Goal: Task Accomplishment & Management: Use online tool/utility

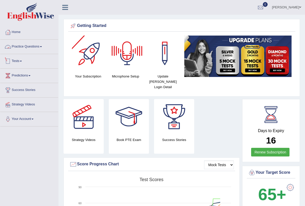
click at [25, 60] on link "Tests" at bounding box center [29, 60] width 58 height 13
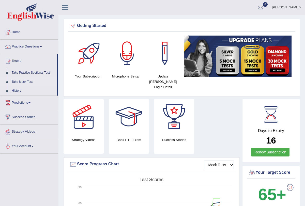
click at [30, 81] on link "Take Mock Test" at bounding box center [33, 82] width 48 height 9
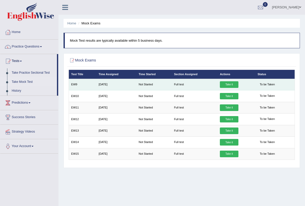
click at [235, 84] on link "Take it" at bounding box center [229, 84] width 18 height 7
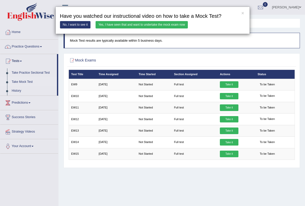
click at [126, 22] on link "Yes, I have seen that and want to undertake the mock exam now" at bounding box center [142, 24] width 92 height 7
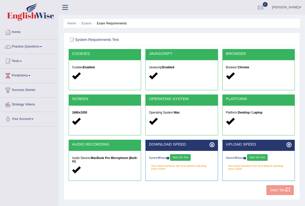
click at [185, 158] on button "Start 10s Test" at bounding box center [180, 157] width 21 height 7
click at [260, 157] on button "Start 10s Test" at bounding box center [257, 157] width 21 height 7
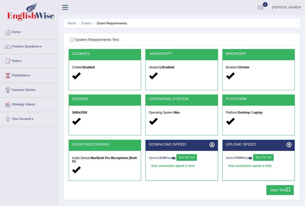
click at [282, 192] on button "Start Test" at bounding box center [281, 191] width 28 height 10
